Goal: Book appointment/travel/reservation

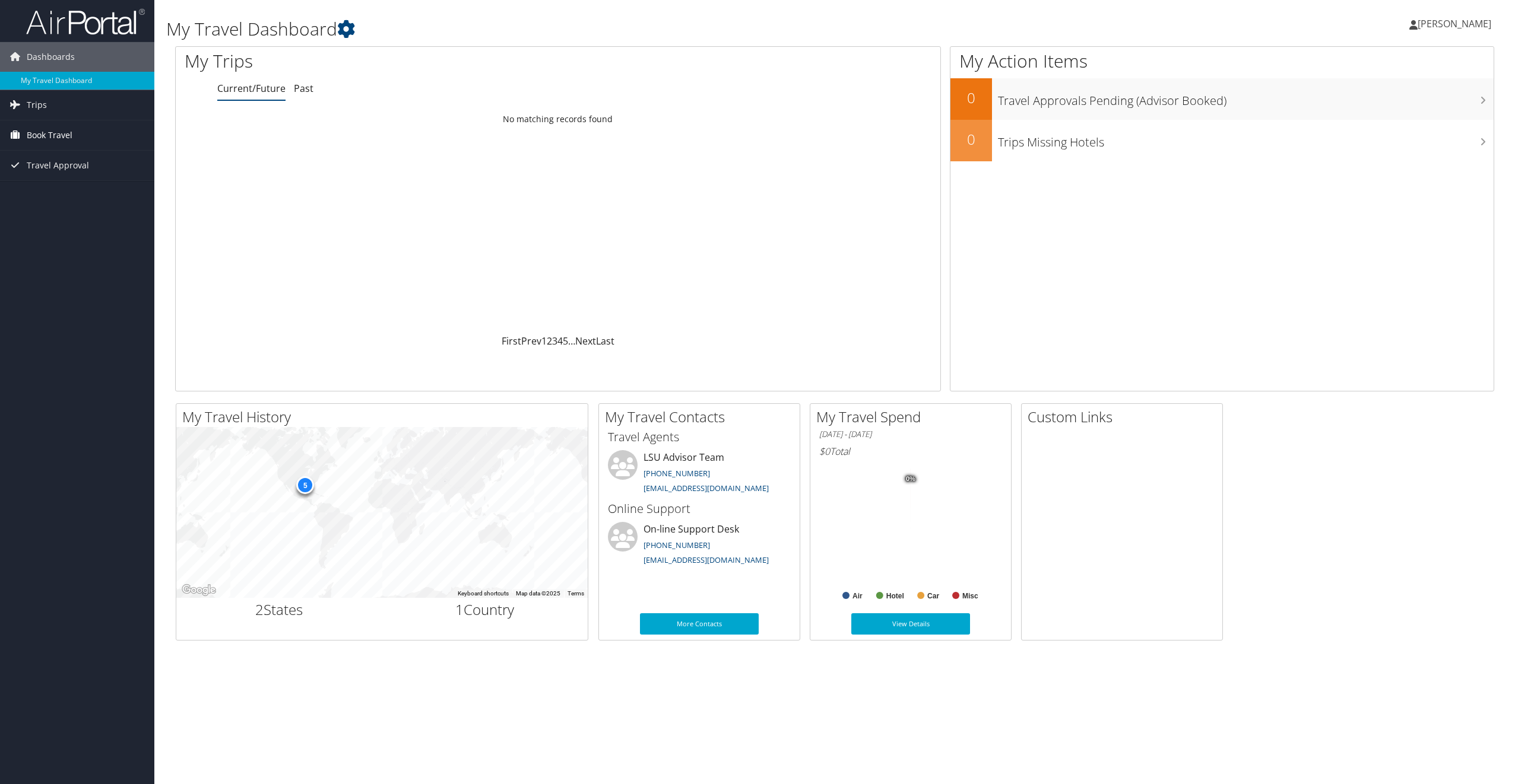
click at [62, 138] on span "Book Travel" at bounding box center [50, 135] width 46 height 30
click at [68, 175] on link "Book/Manage Online Trips" at bounding box center [77, 176] width 154 height 18
